Goal: Use online tool/utility

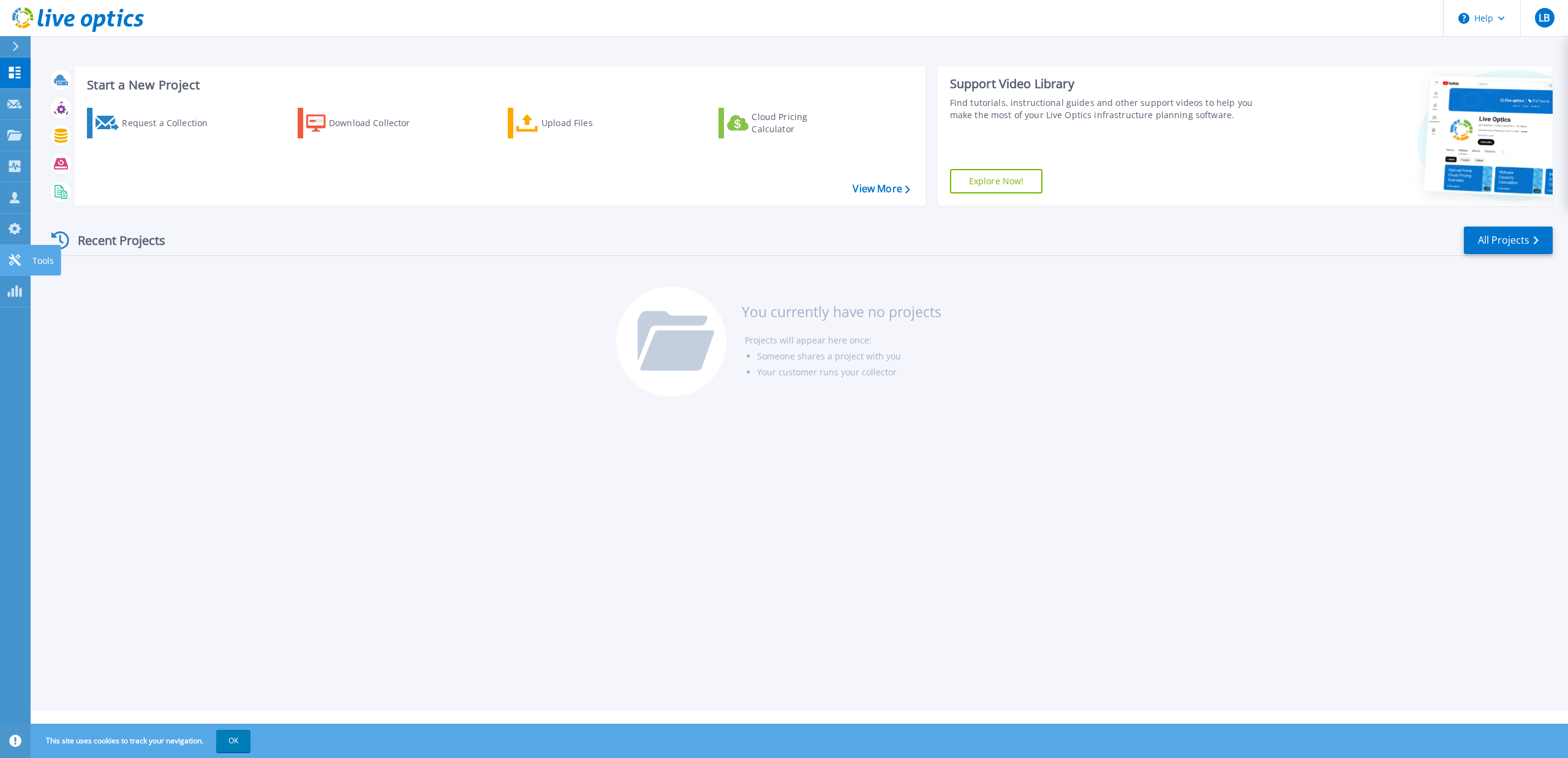
click at [17, 258] on icon at bounding box center [14, 260] width 15 height 12
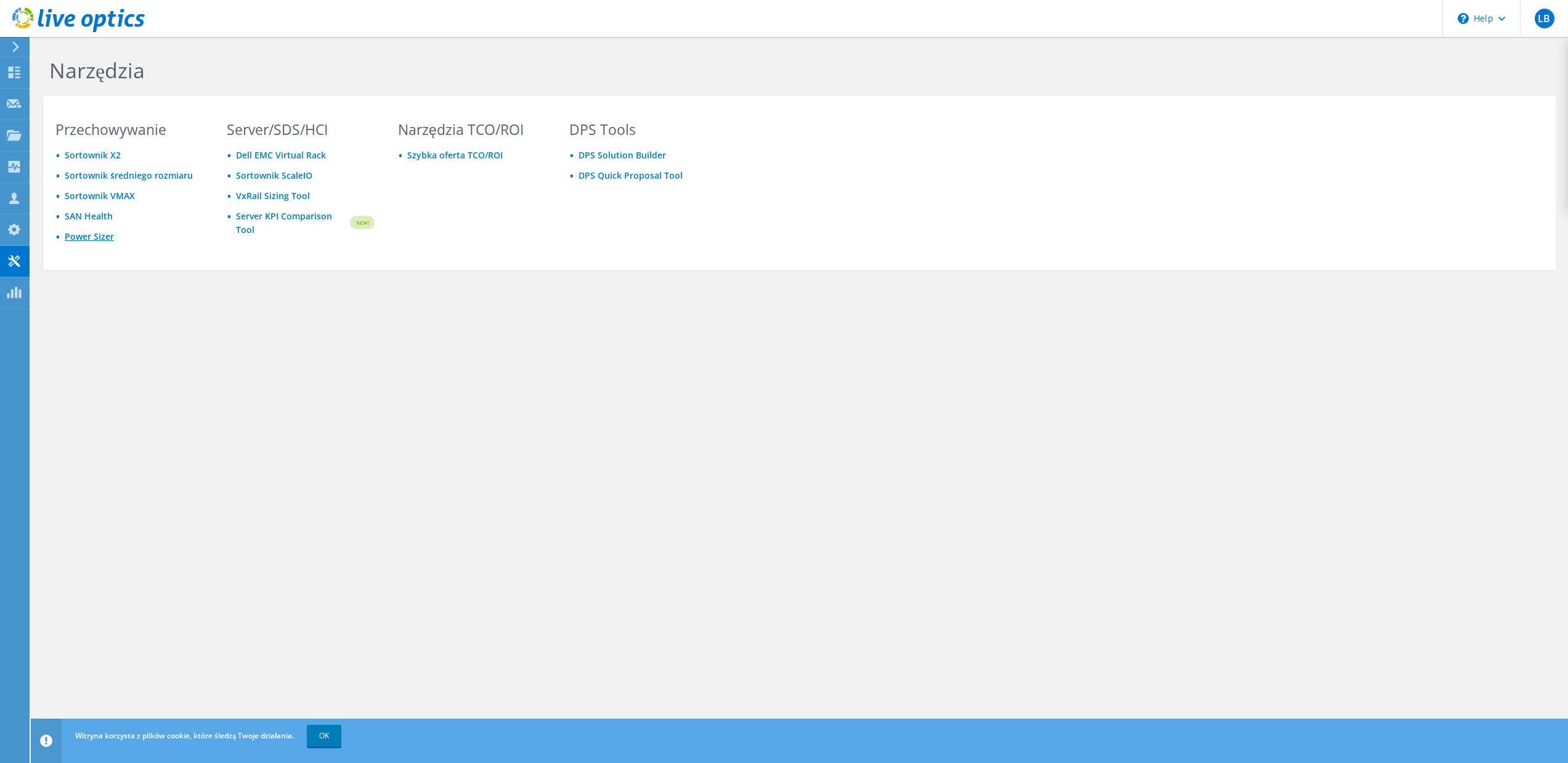
click at [99, 236] on link "Power Sizer" at bounding box center [89, 236] width 49 height 12
